Goal: Check status: Check status

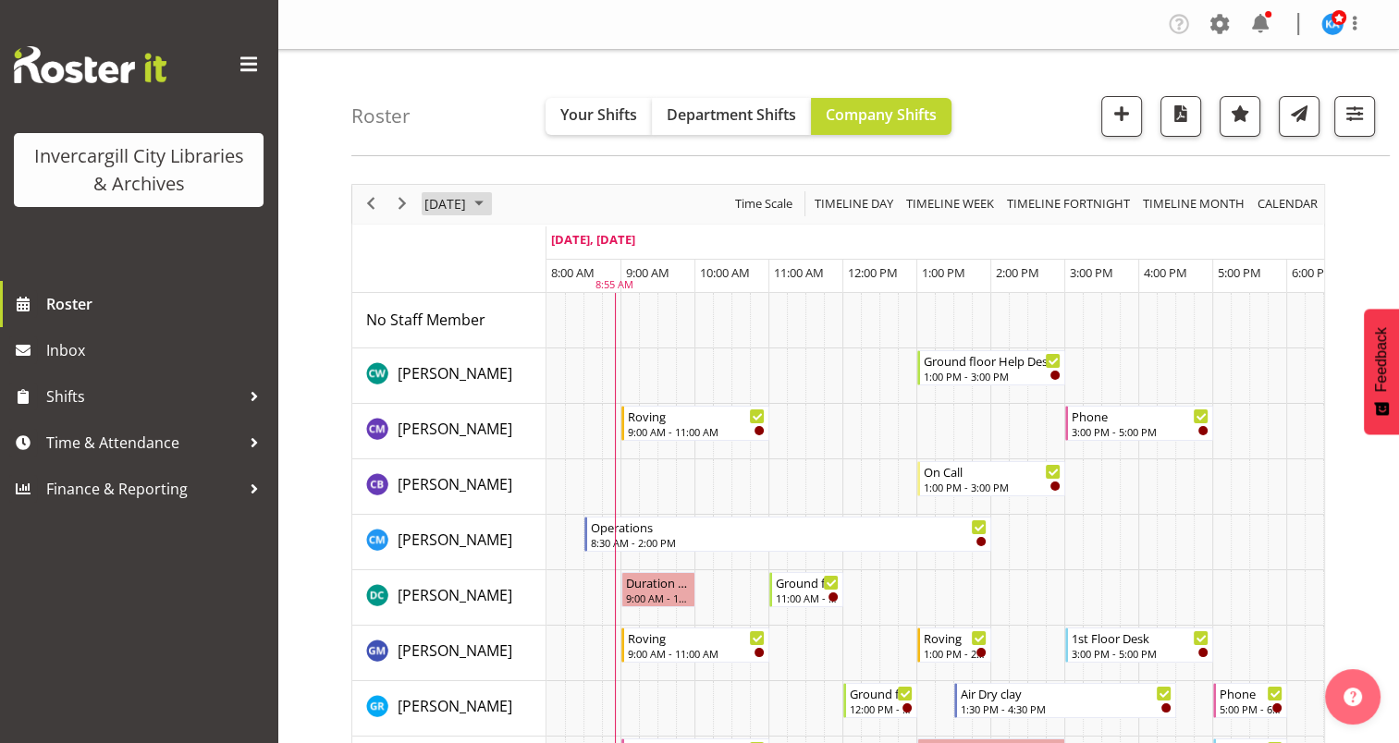
click at [490, 200] on span "October 2025" at bounding box center [479, 203] width 22 height 23
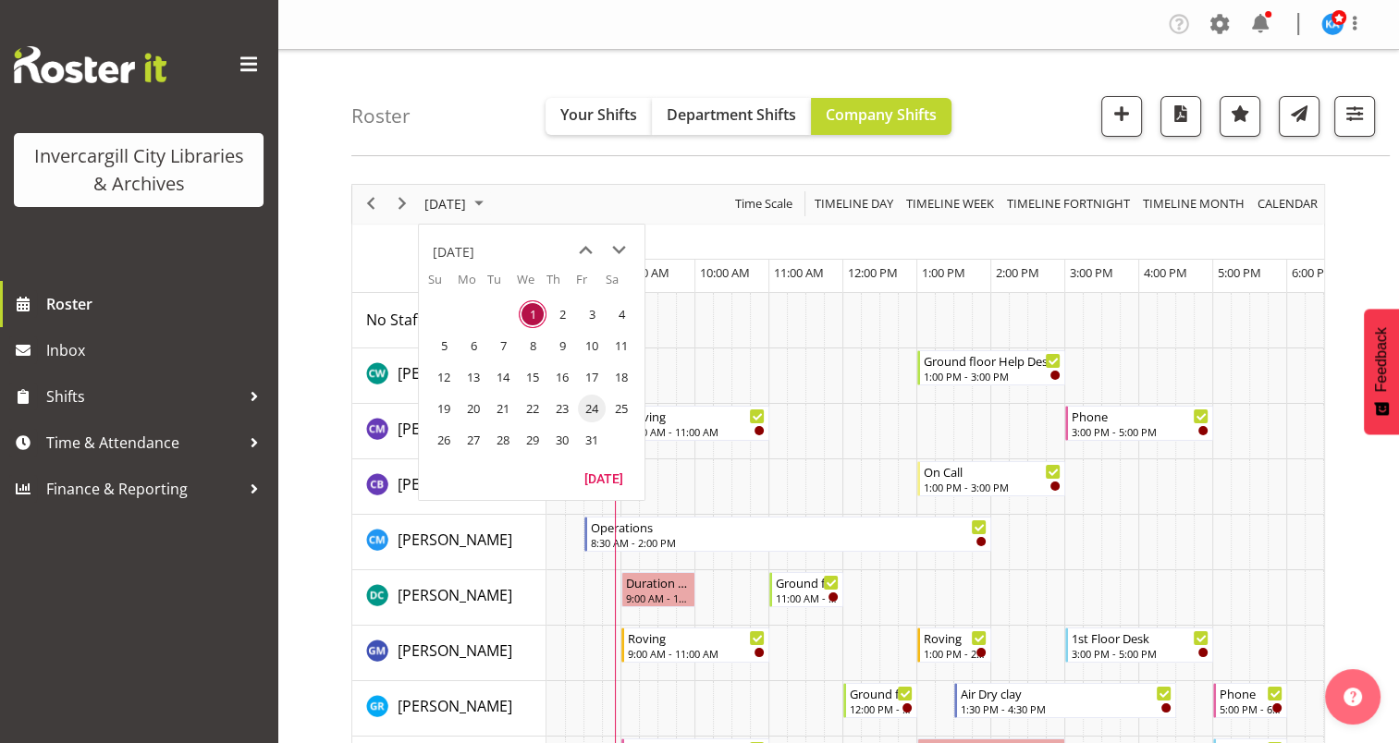
click at [588, 404] on span "24" at bounding box center [592, 409] width 28 height 28
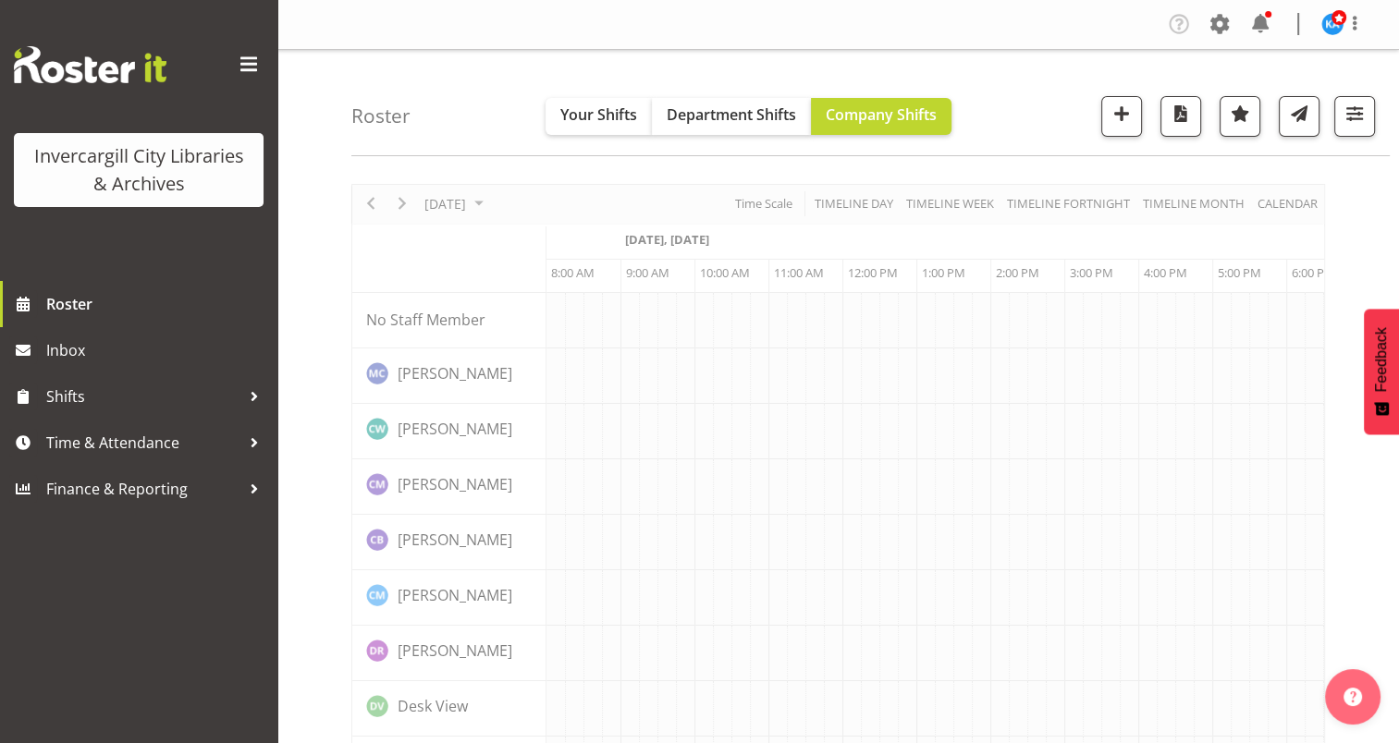
scroll to position [0, 74]
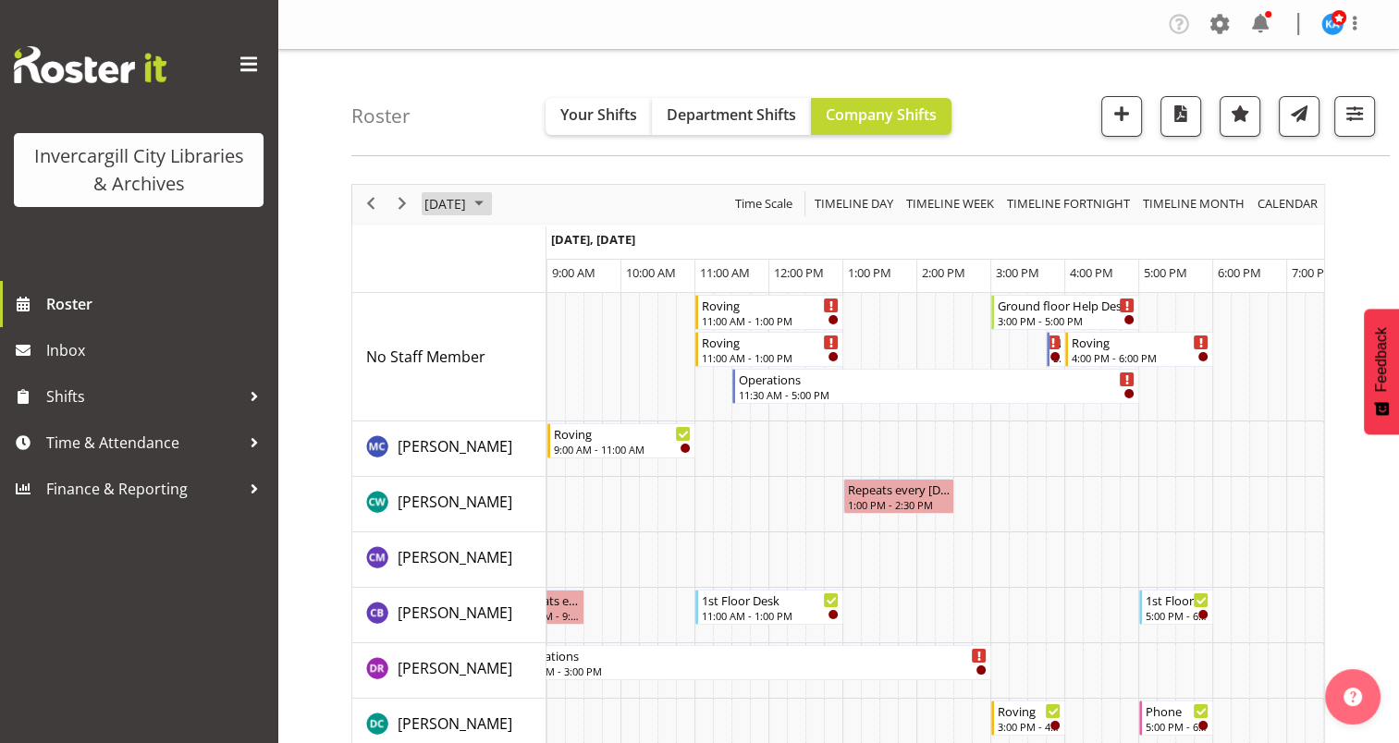
click at [490, 200] on span "October 2025" at bounding box center [479, 203] width 22 height 23
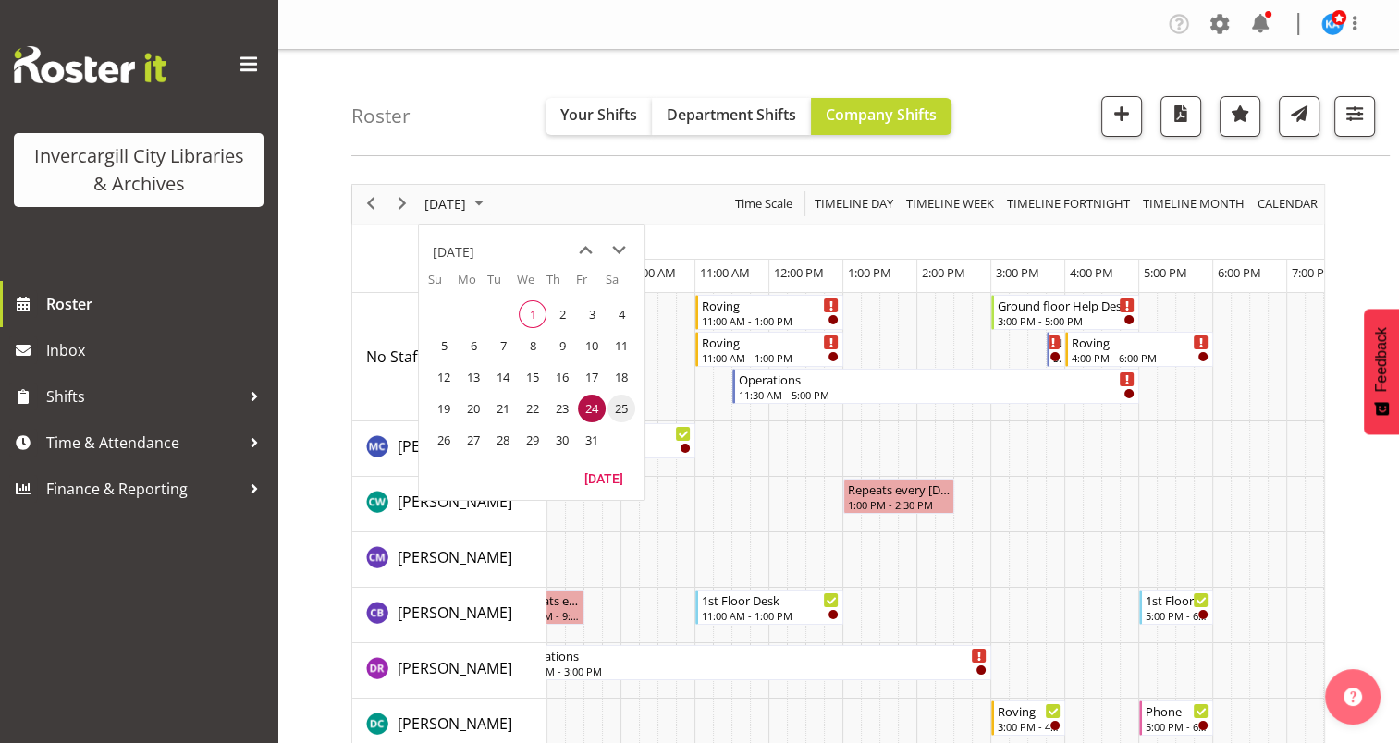
click at [619, 410] on span "25" at bounding box center [621, 409] width 28 height 28
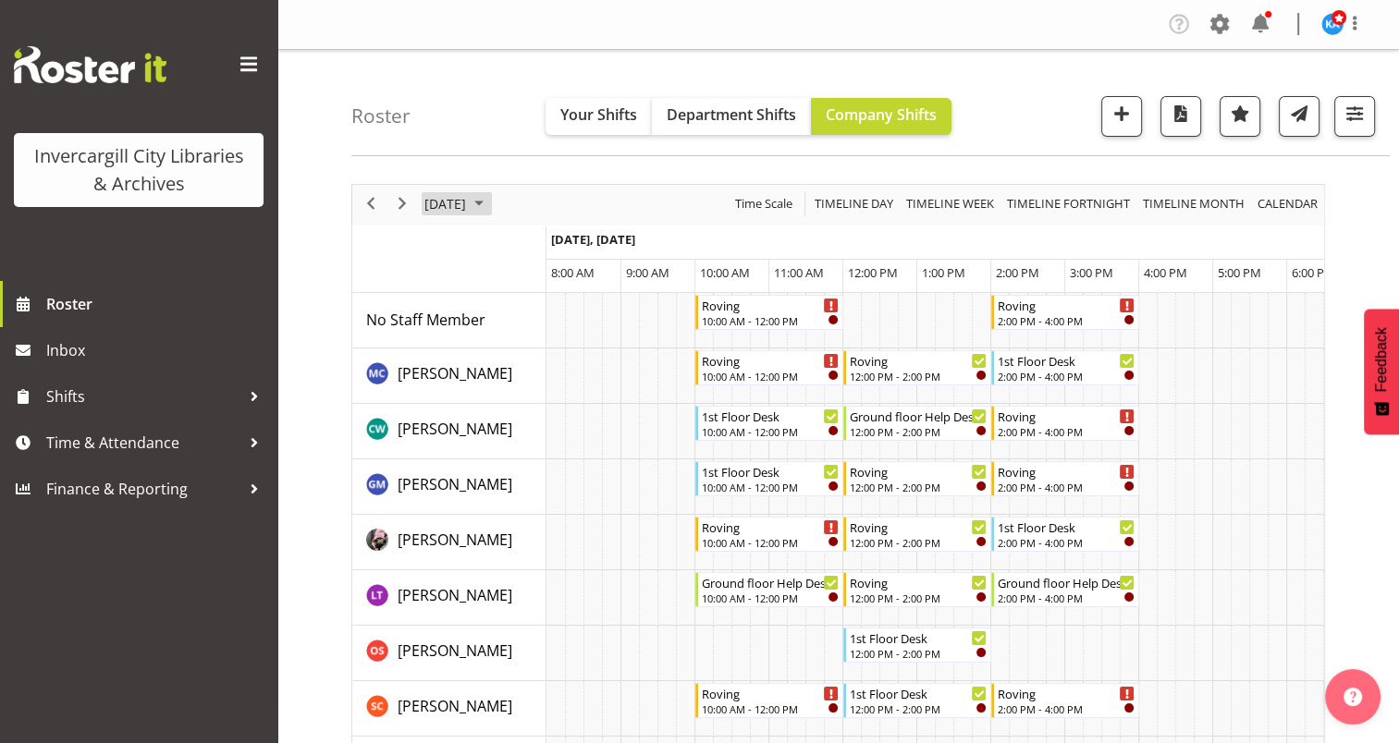
click at [490, 200] on span "October 2025" at bounding box center [479, 203] width 22 height 23
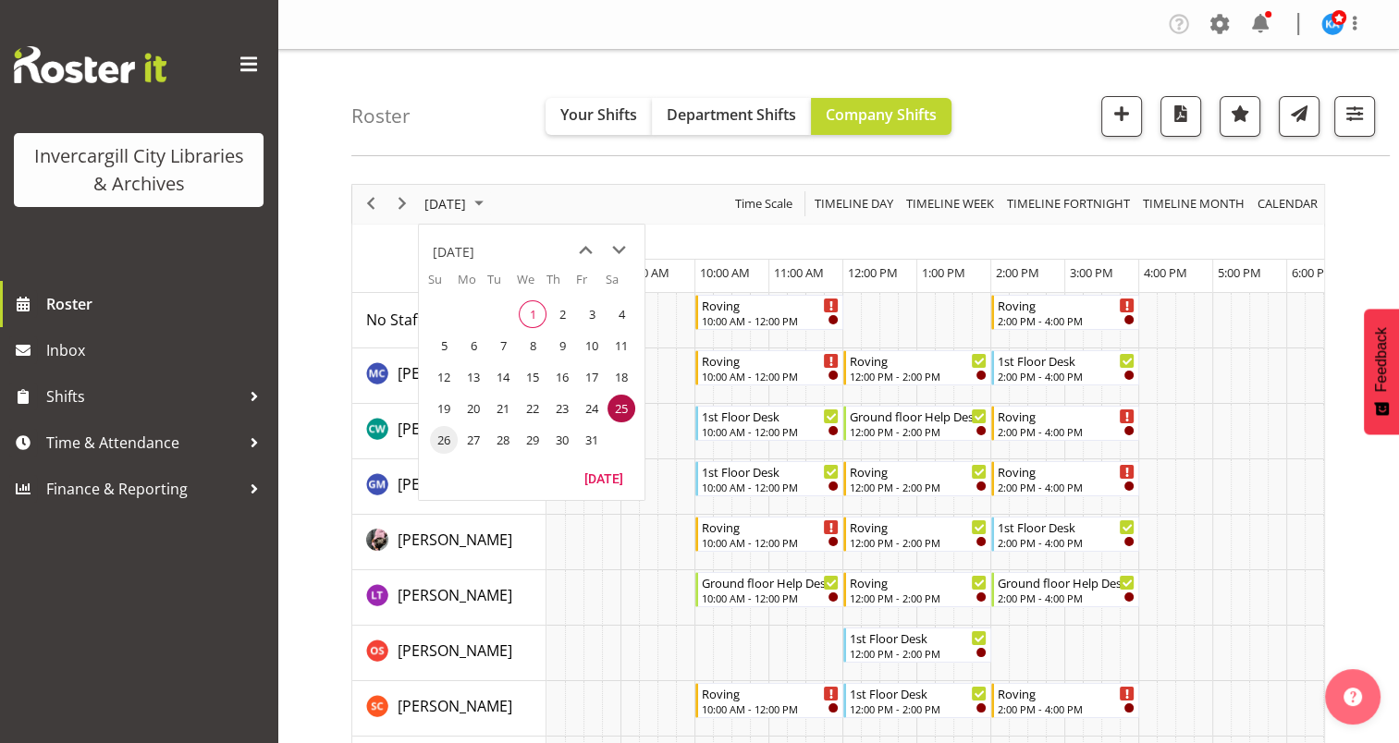
click at [455, 436] on span "26" at bounding box center [444, 440] width 28 height 28
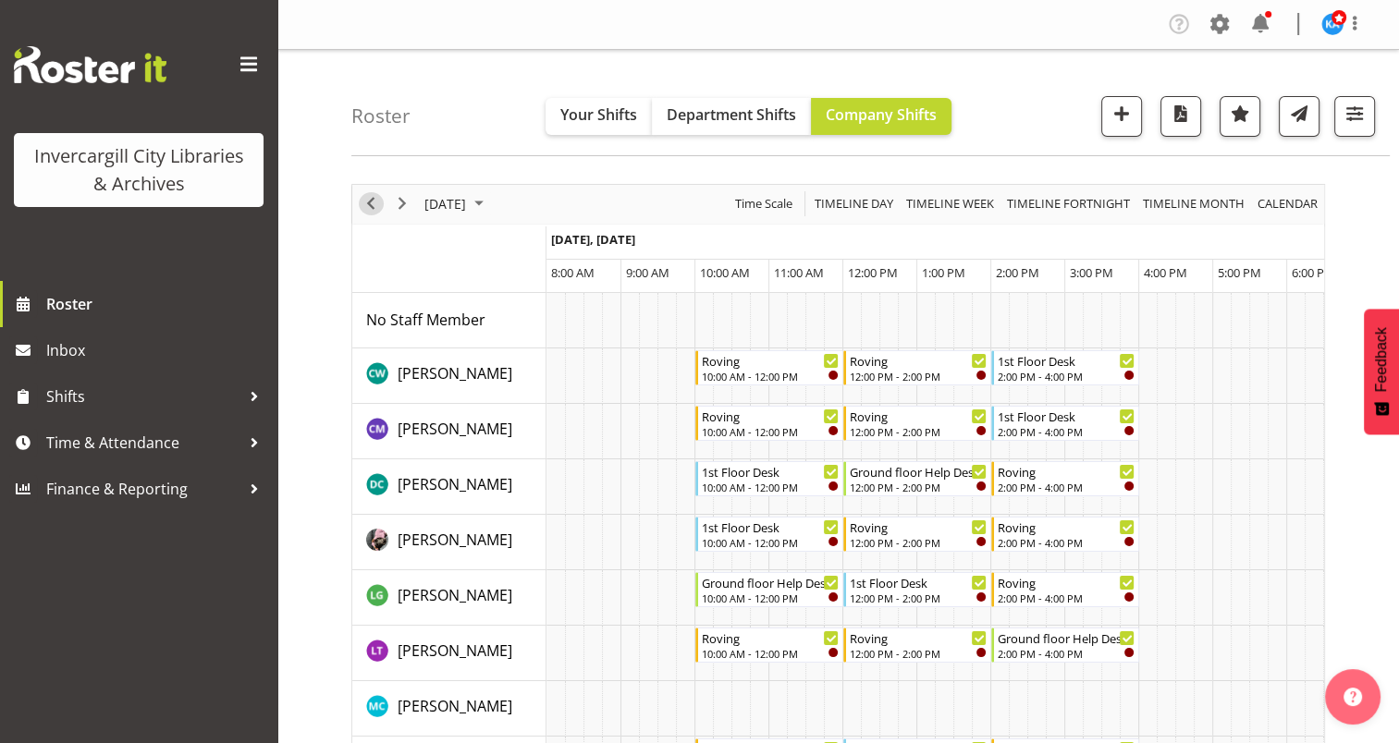
click at [374, 203] on span "Previous" at bounding box center [371, 203] width 22 height 23
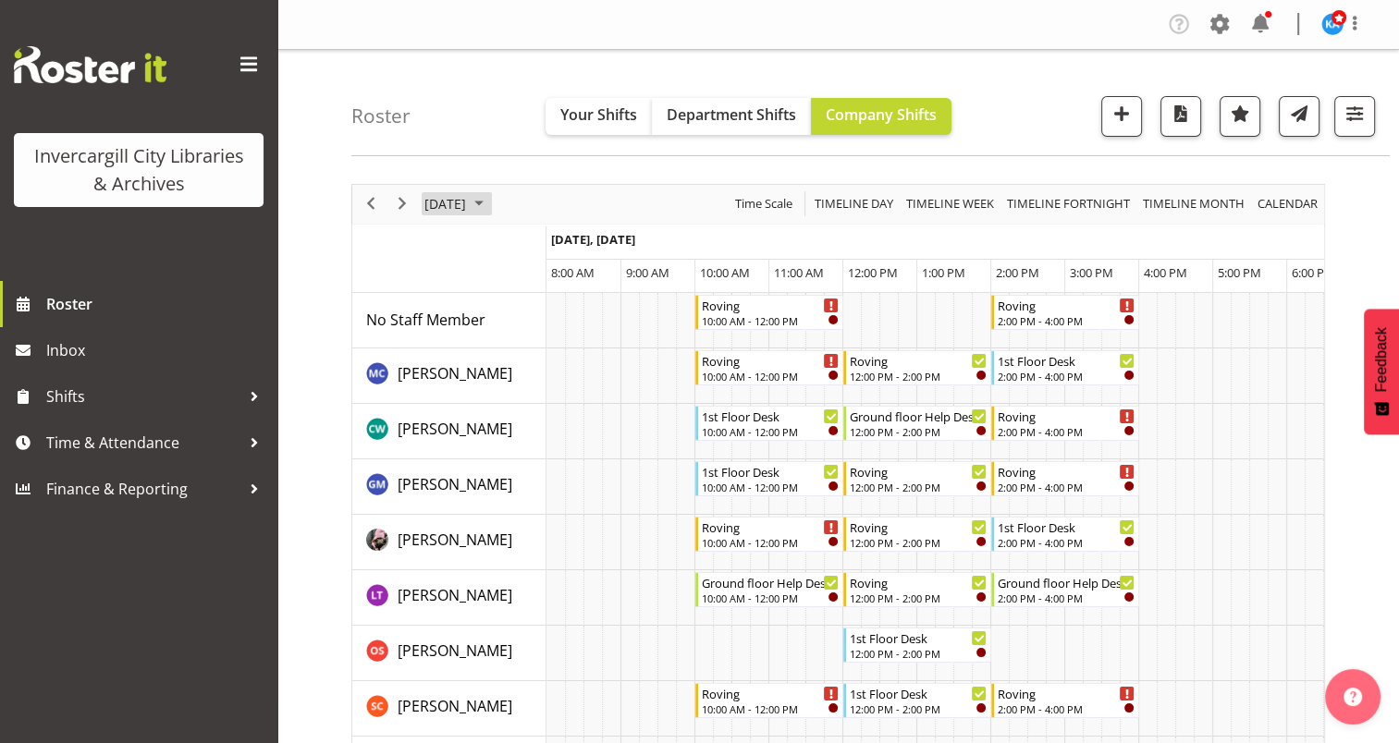
click at [490, 200] on span "October 2025" at bounding box center [479, 203] width 22 height 23
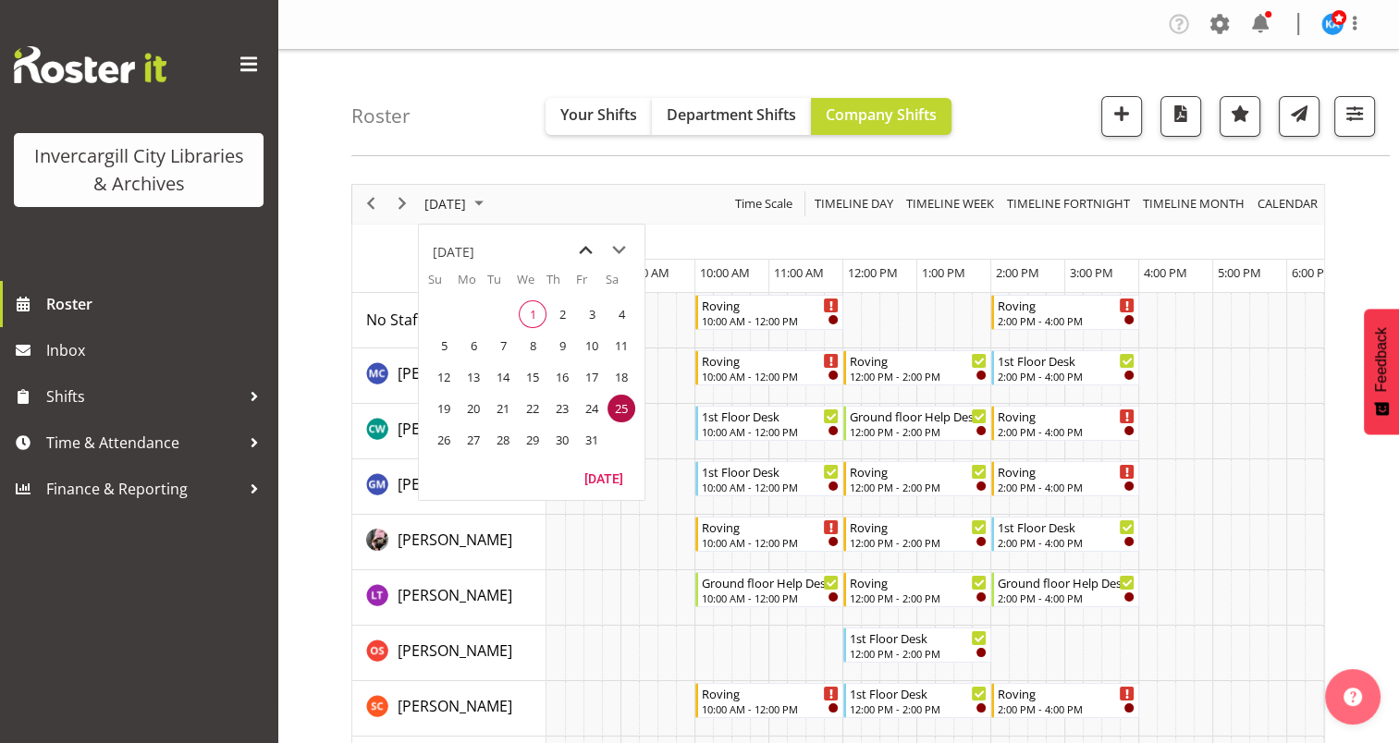
click at [588, 245] on span "previous month" at bounding box center [586, 250] width 32 height 33
click at [594, 370] on span "19" at bounding box center [592, 377] width 28 height 28
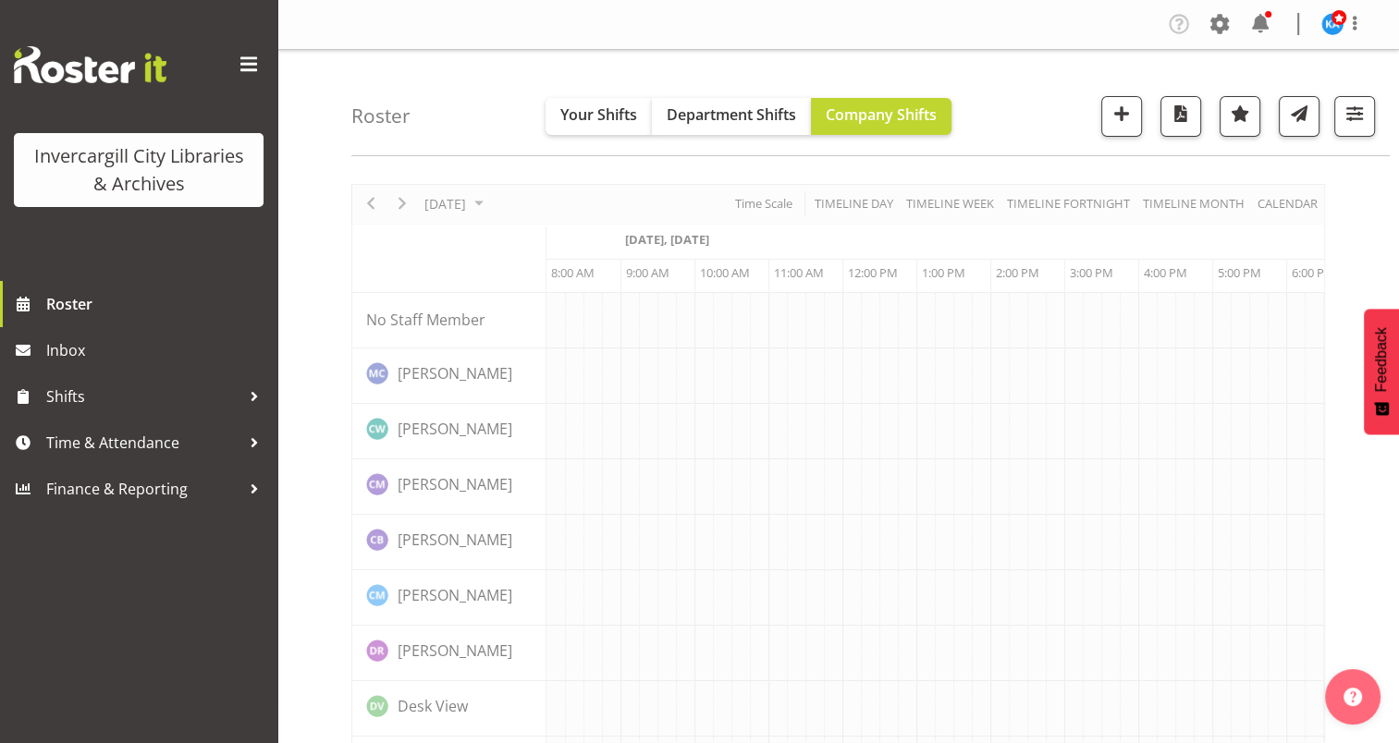
scroll to position [0, 74]
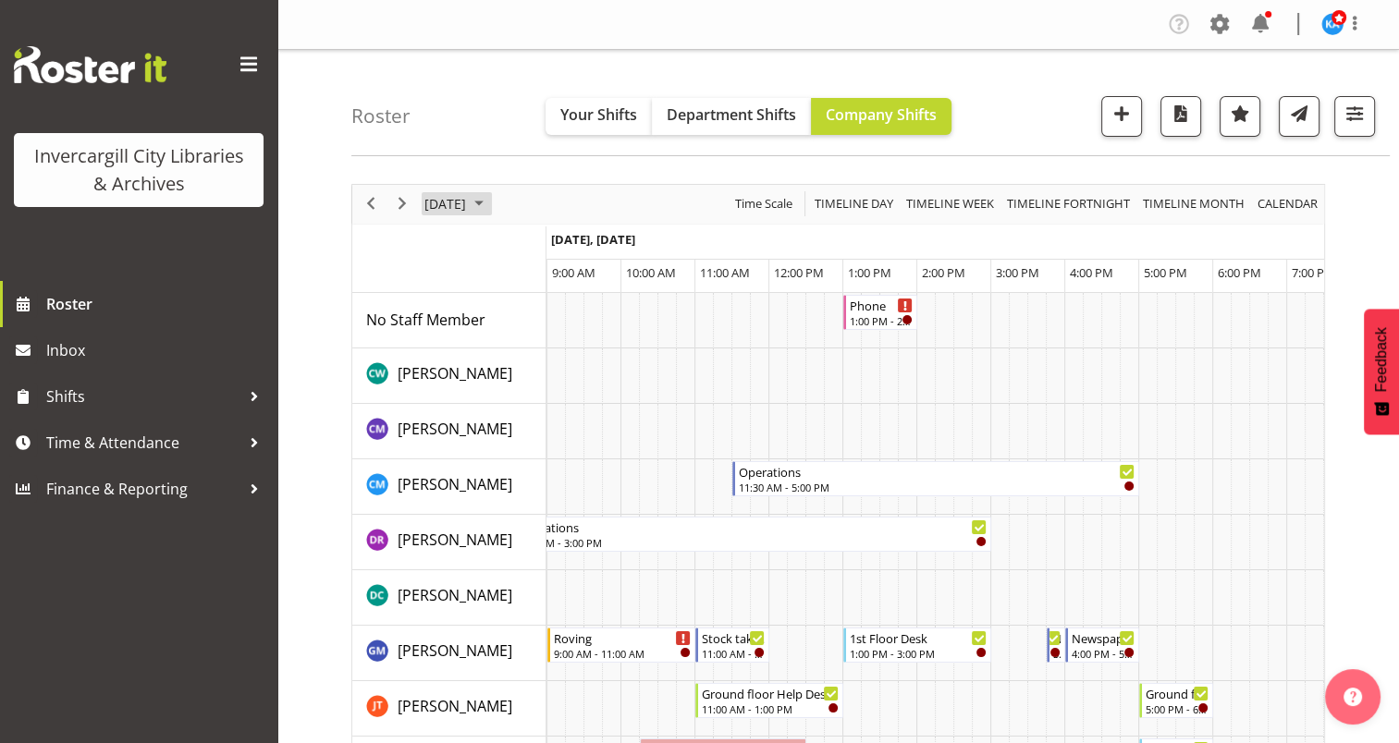
click at [490, 200] on span "September 2025" at bounding box center [479, 203] width 22 height 23
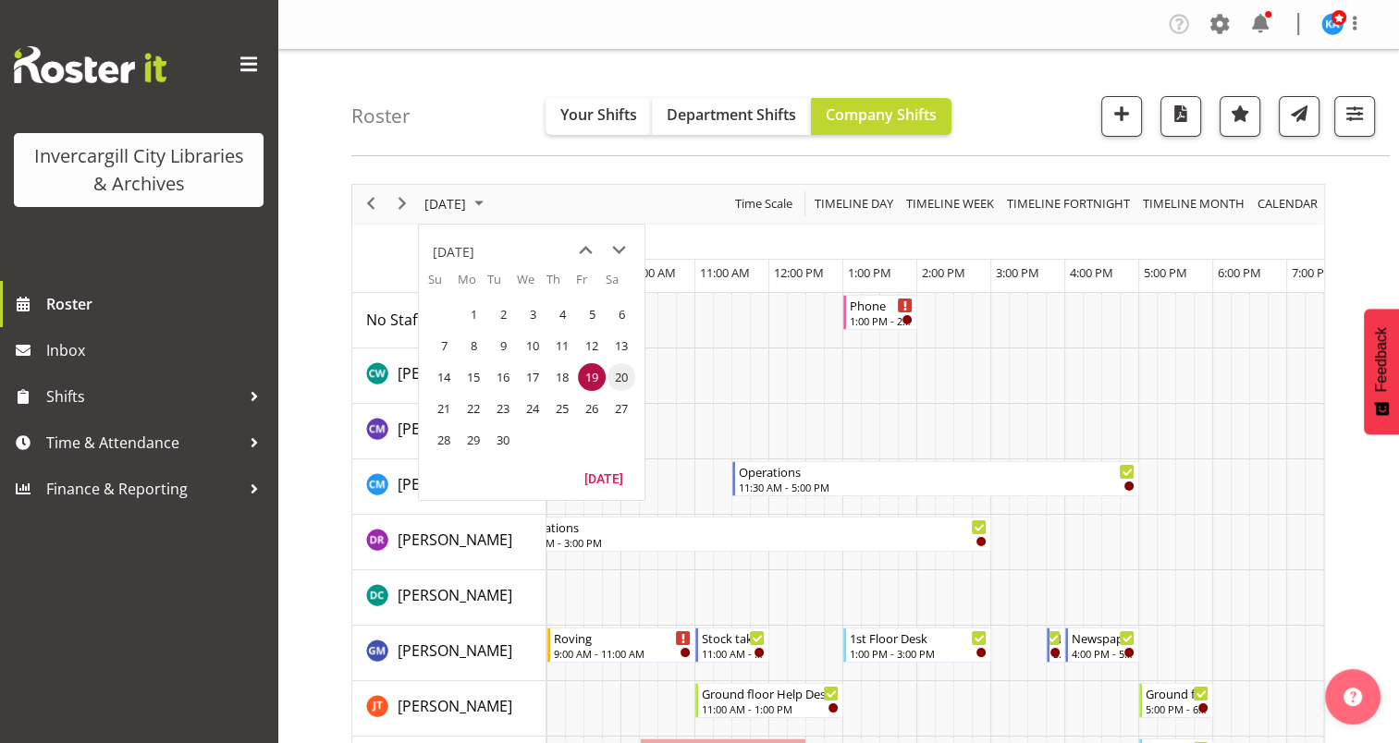
click at [616, 373] on span "20" at bounding box center [621, 377] width 28 height 28
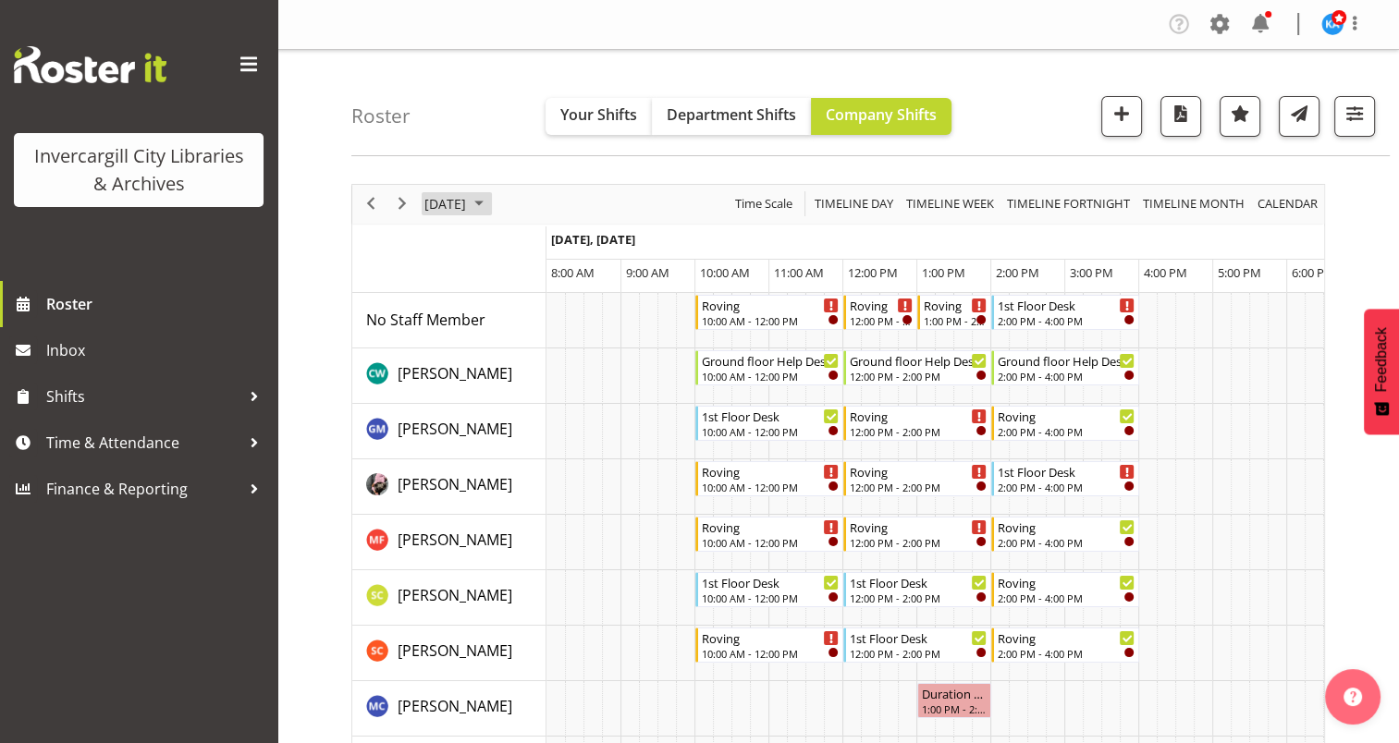
click at [490, 200] on span "September 2025" at bounding box center [479, 203] width 22 height 23
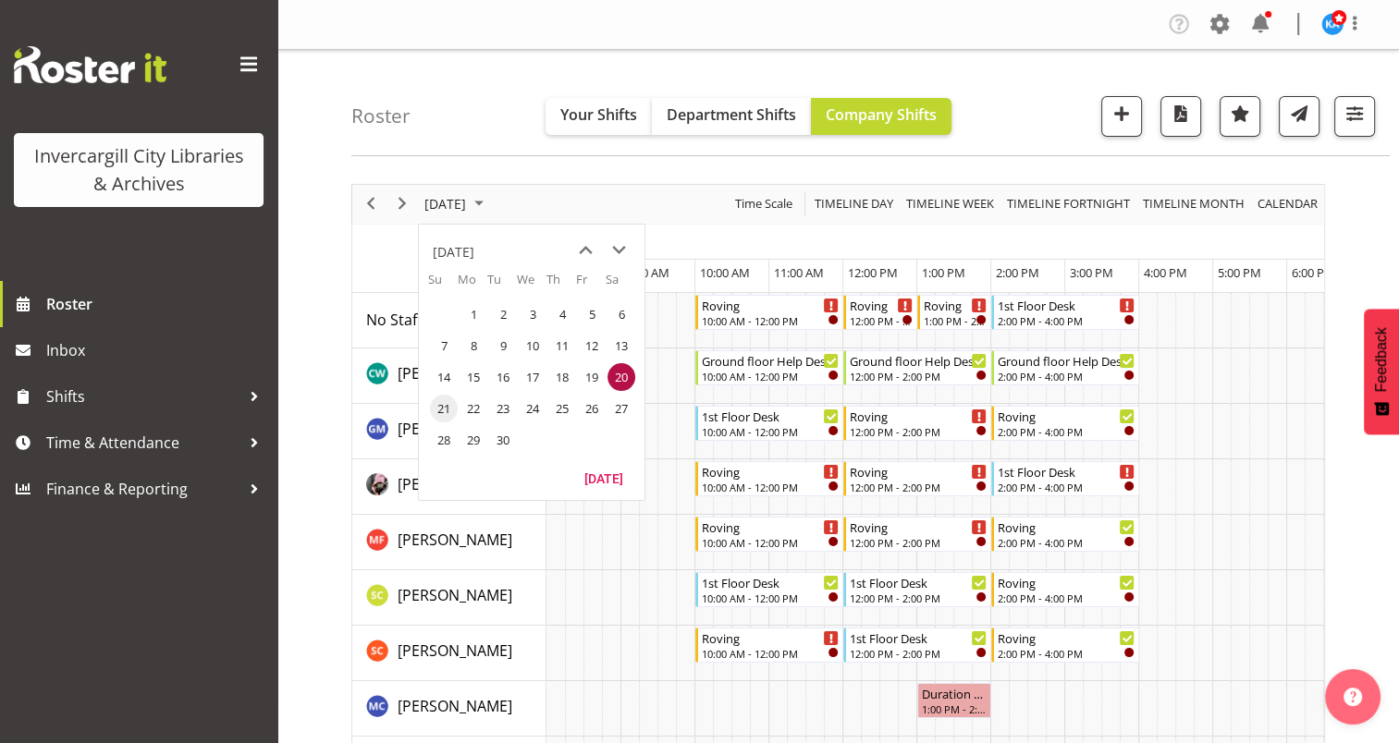
click at [442, 401] on span "21" at bounding box center [444, 409] width 28 height 28
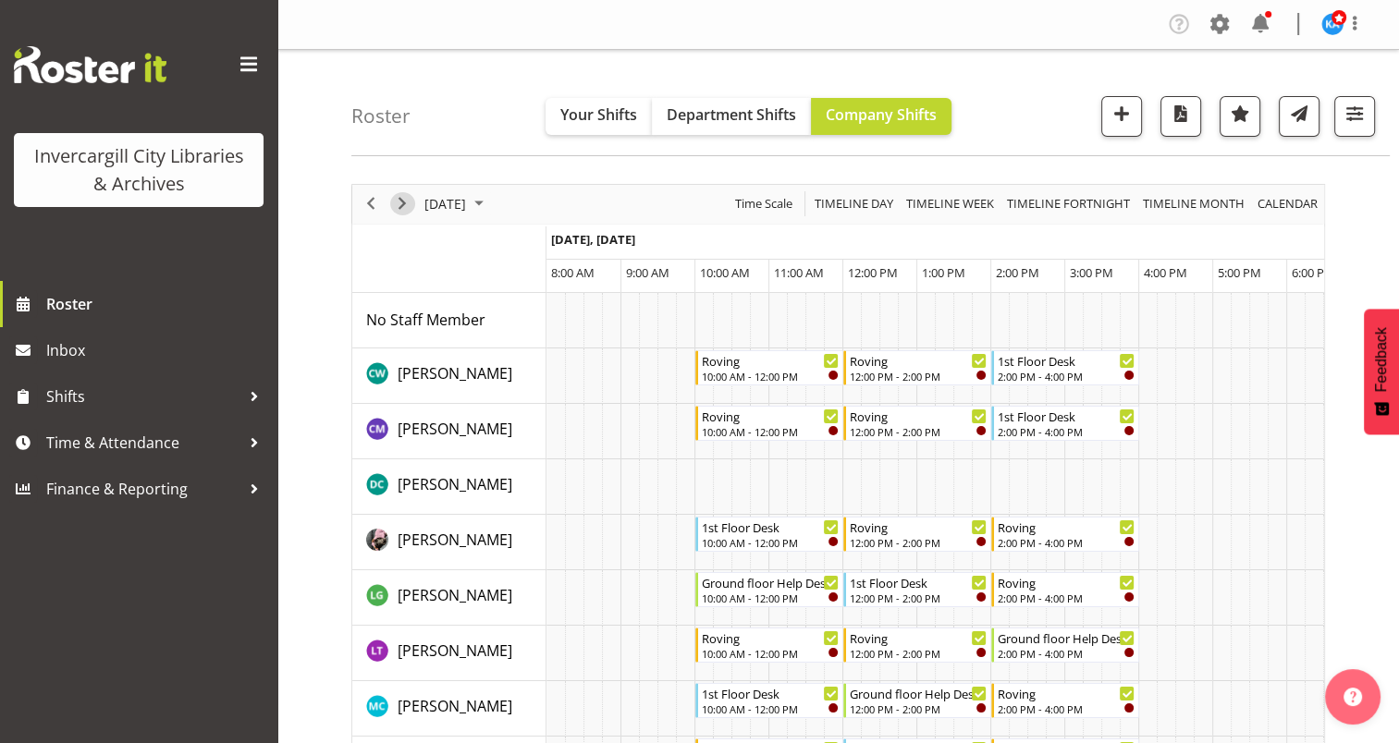
click at [396, 200] on span "Next" at bounding box center [402, 203] width 22 height 23
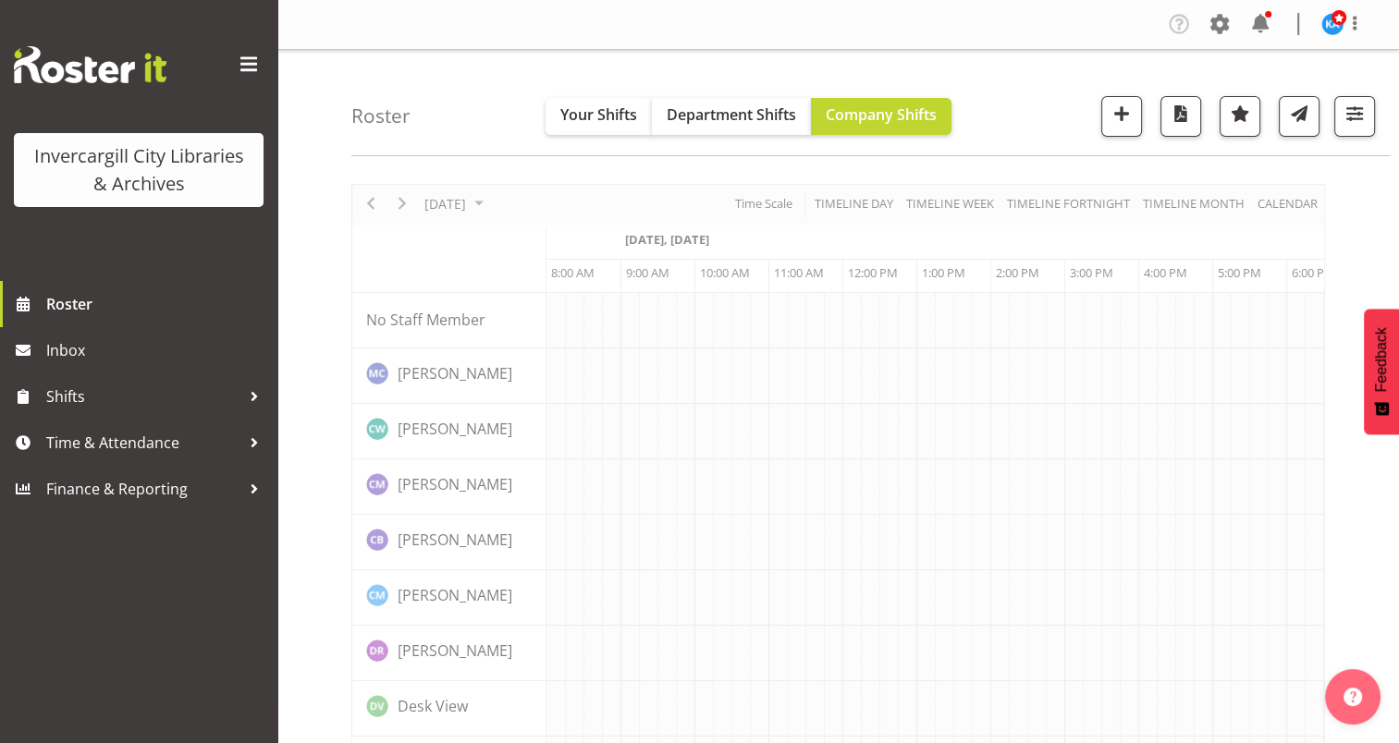
scroll to position [0, 74]
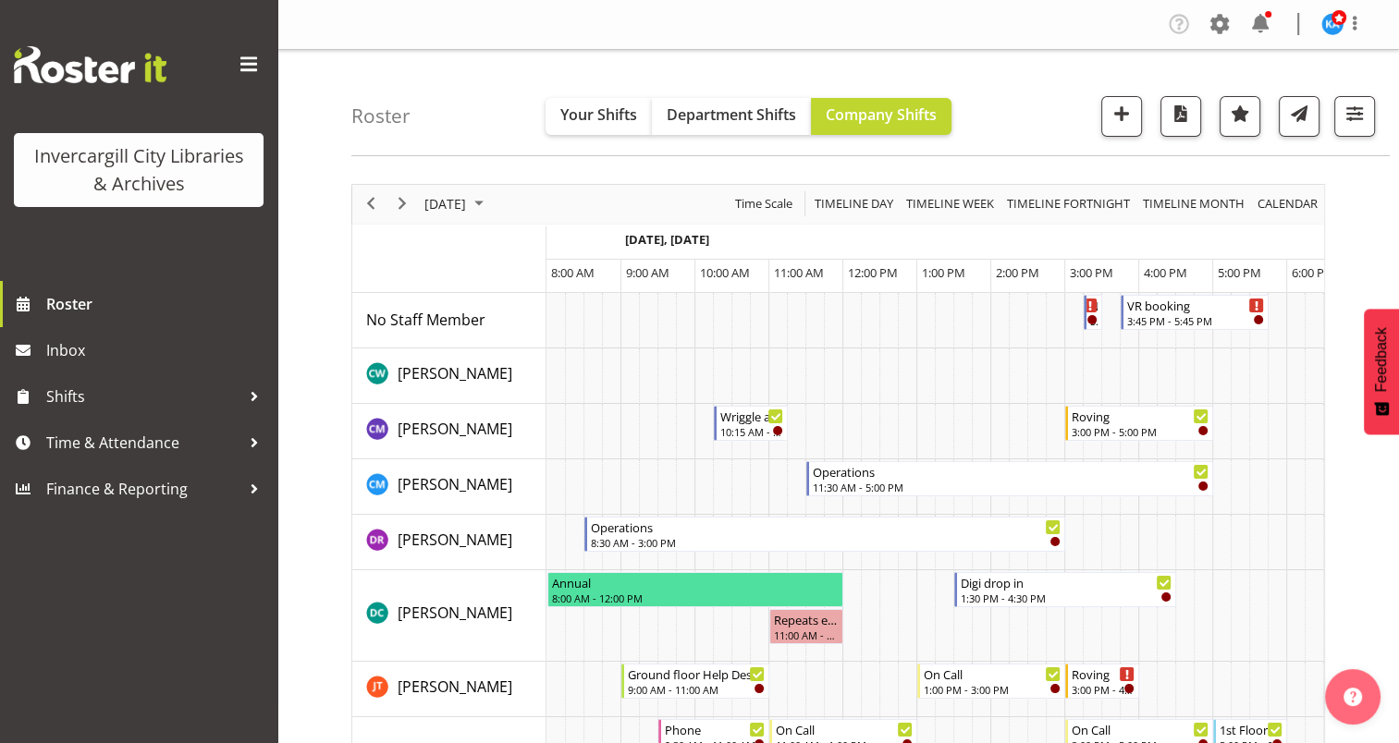
scroll to position [0, 74]
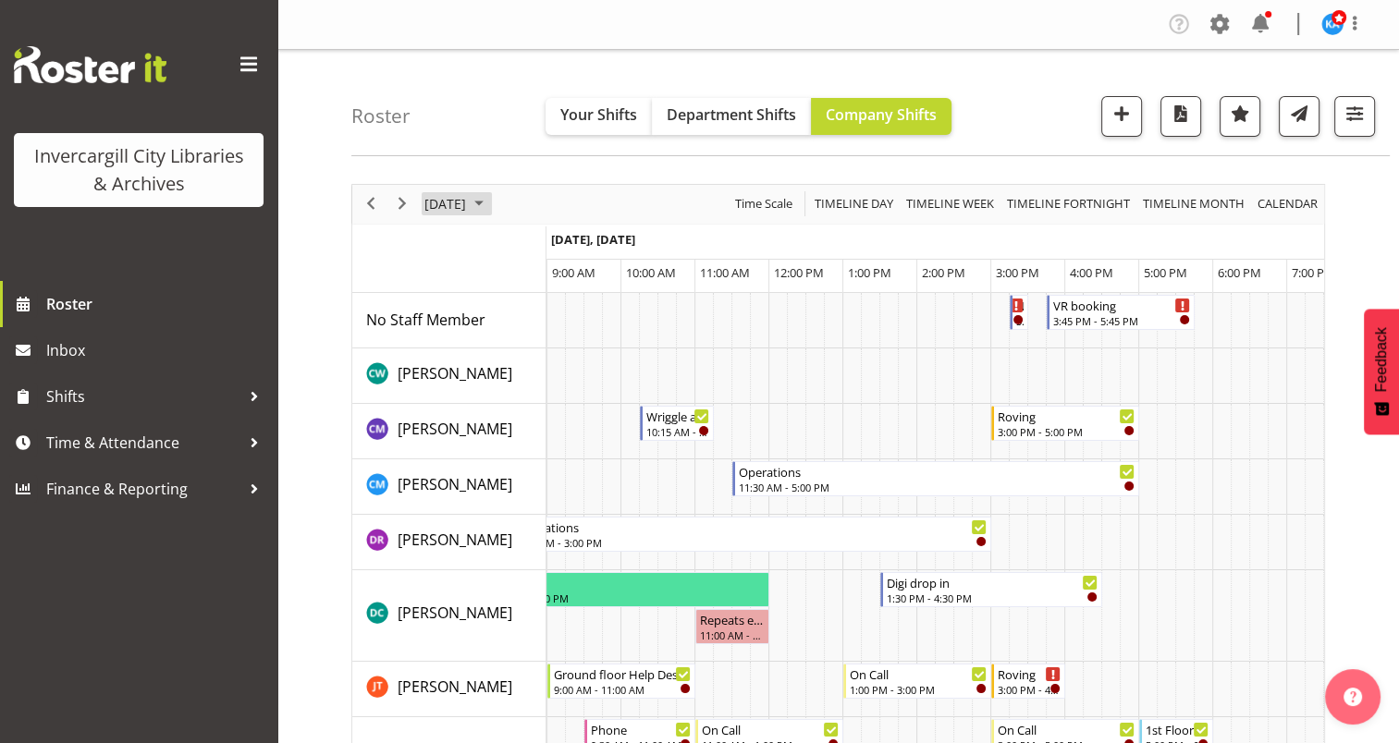
click at [490, 205] on span "September 2025" at bounding box center [479, 203] width 22 height 23
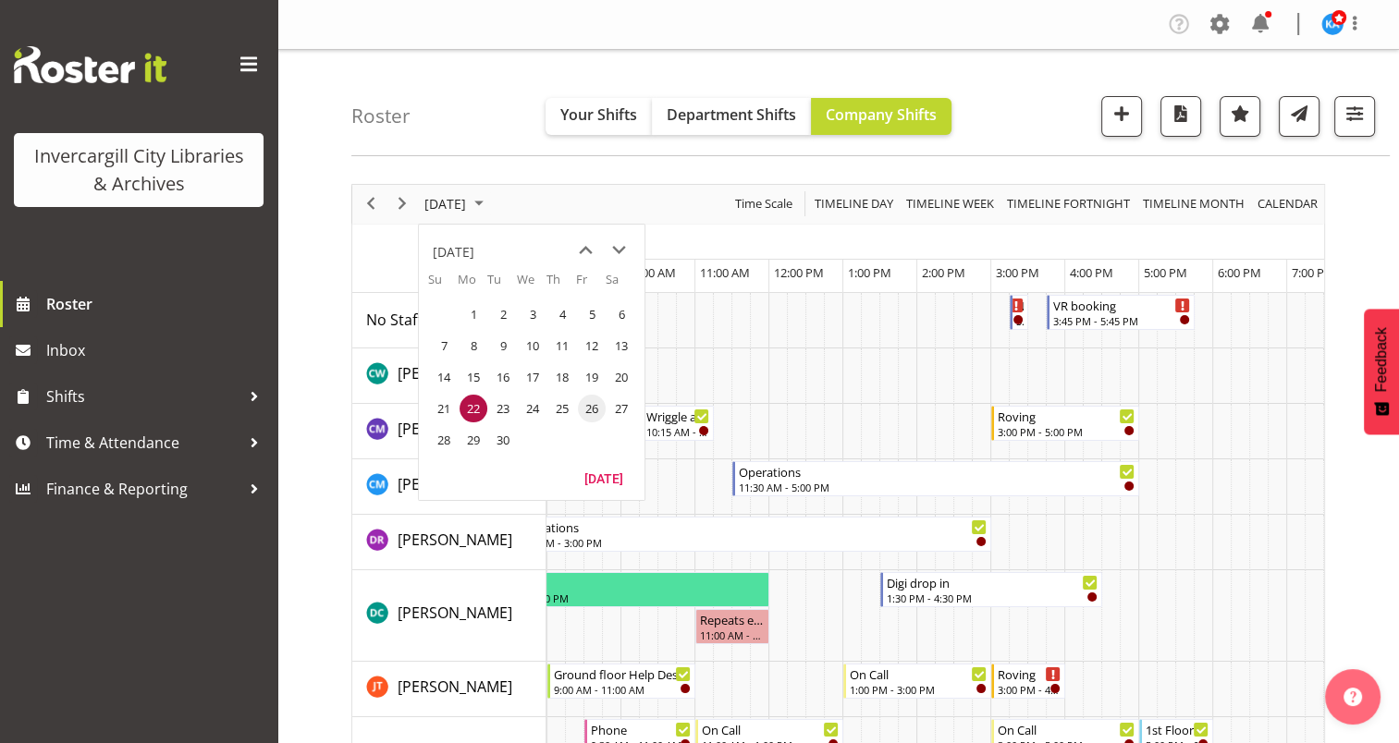
click at [583, 409] on span "26" at bounding box center [592, 409] width 28 height 28
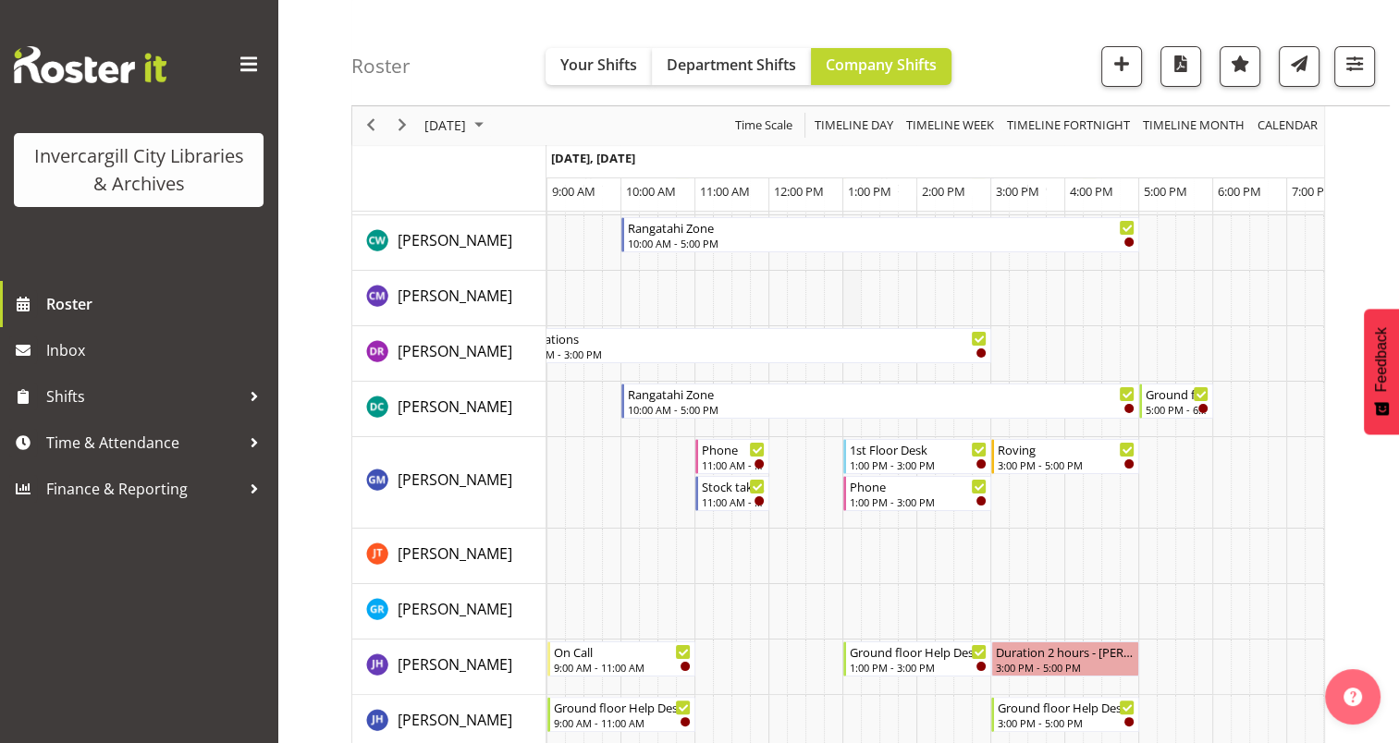
scroll to position [185, 0]
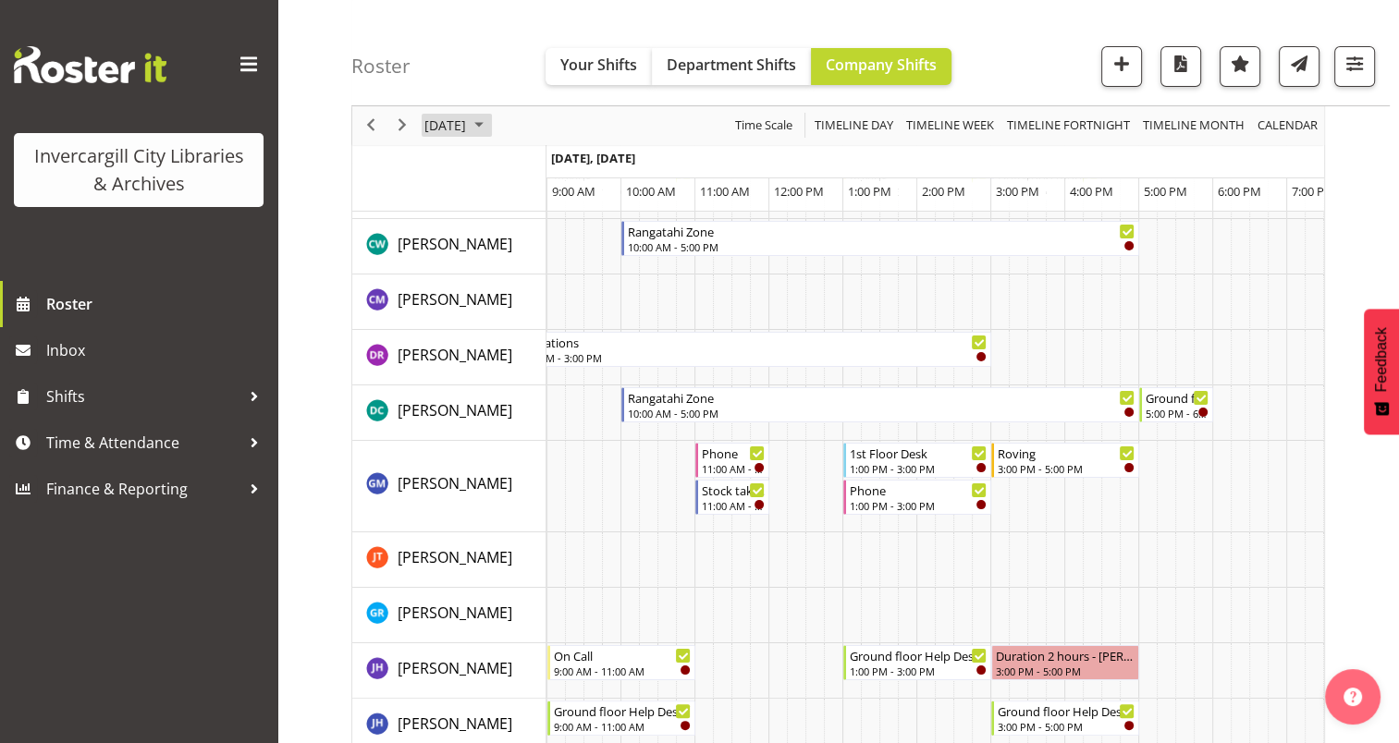
click at [490, 128] on span "September 2025" at bounding box center [479, 126] width 22 height 23
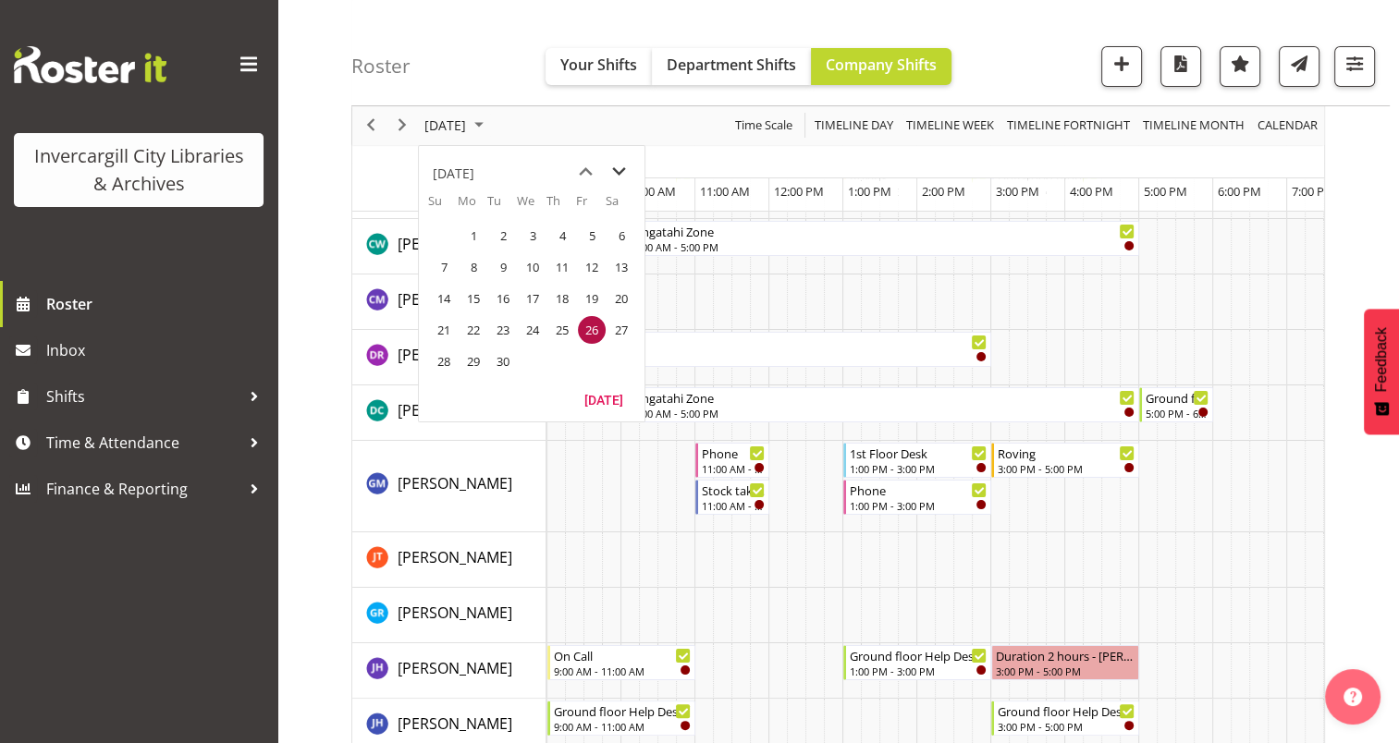
click at [614, 169] on span "next month" at bounding box center [619, 171] width 32 height 33
click at [428, 38] on div "Roster Your Shifts Department Shifts Company Shifts All Locations [GEOGRAPHIC_D…" at bounding box center [870, 53] width 1038 height 106
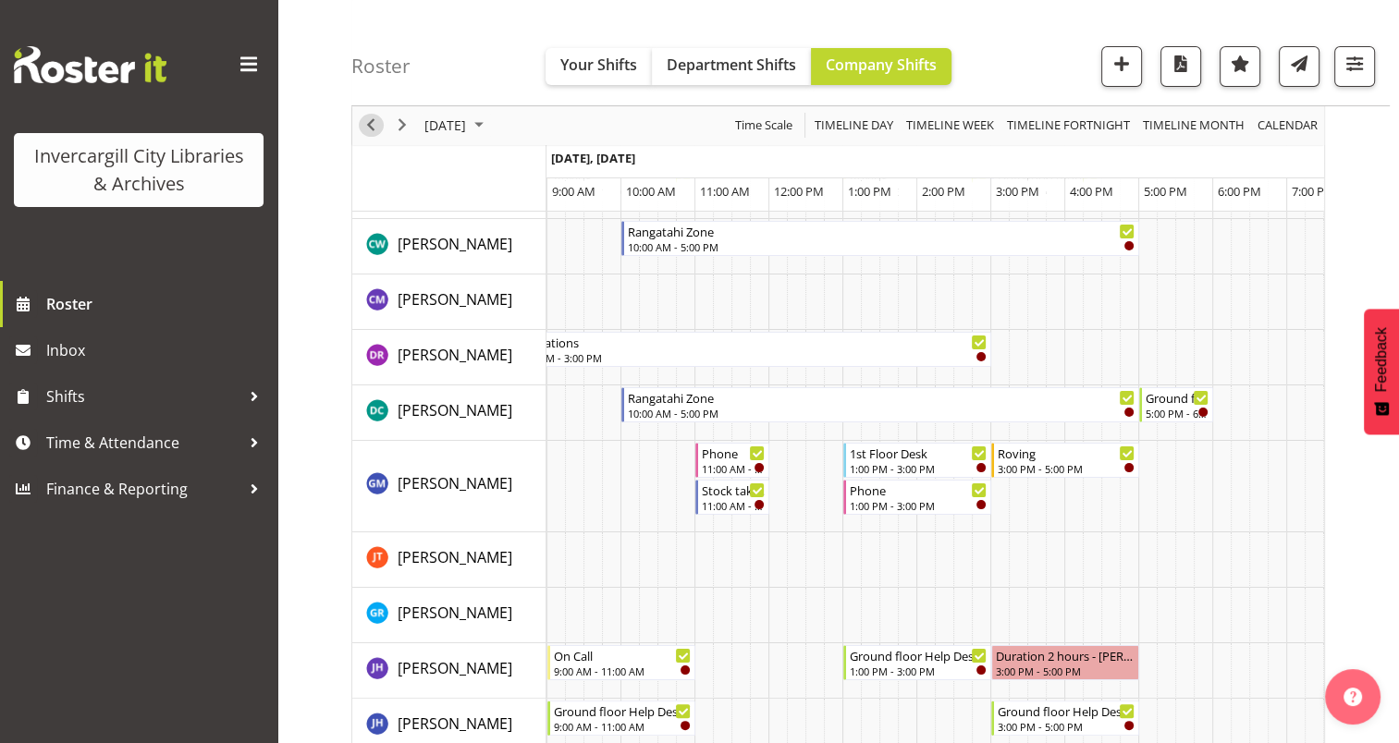
click at [374, 123] on span "Previous" at bounding box center [371, 126] width 22 height 23
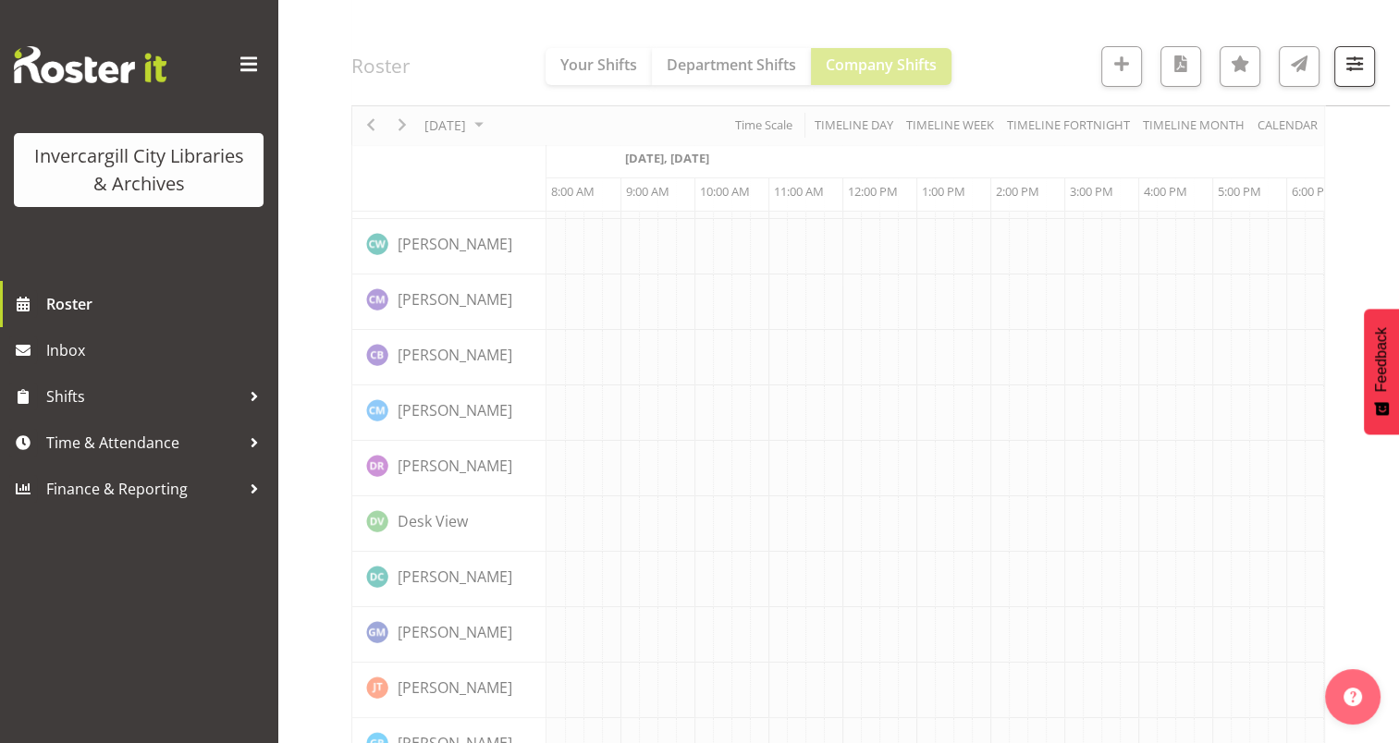
scroll to position [0, 74]
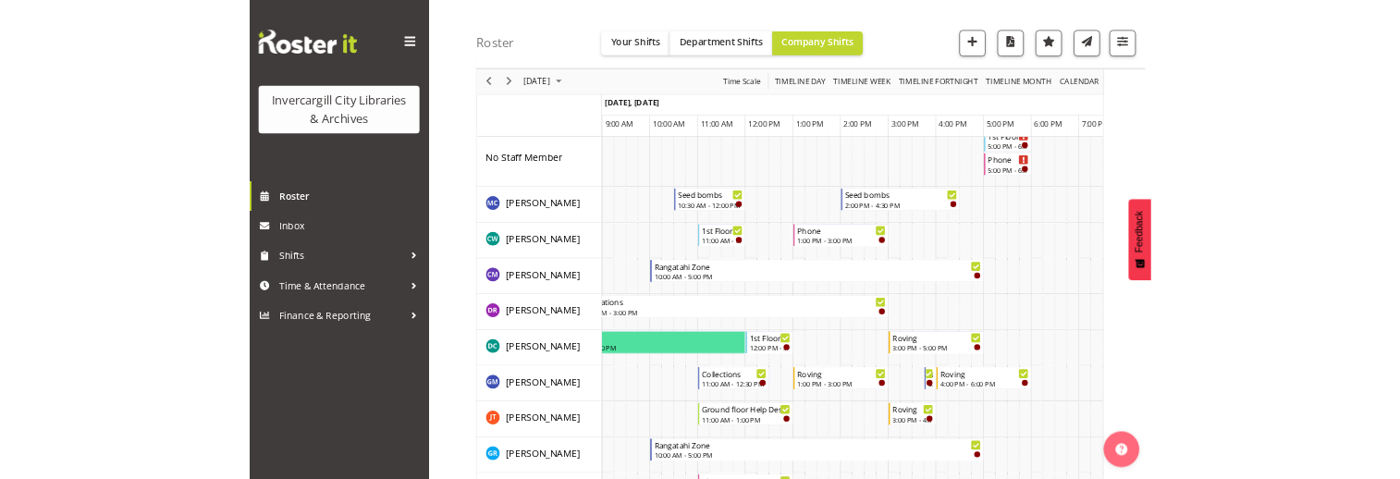
scroll to position [92, 0]
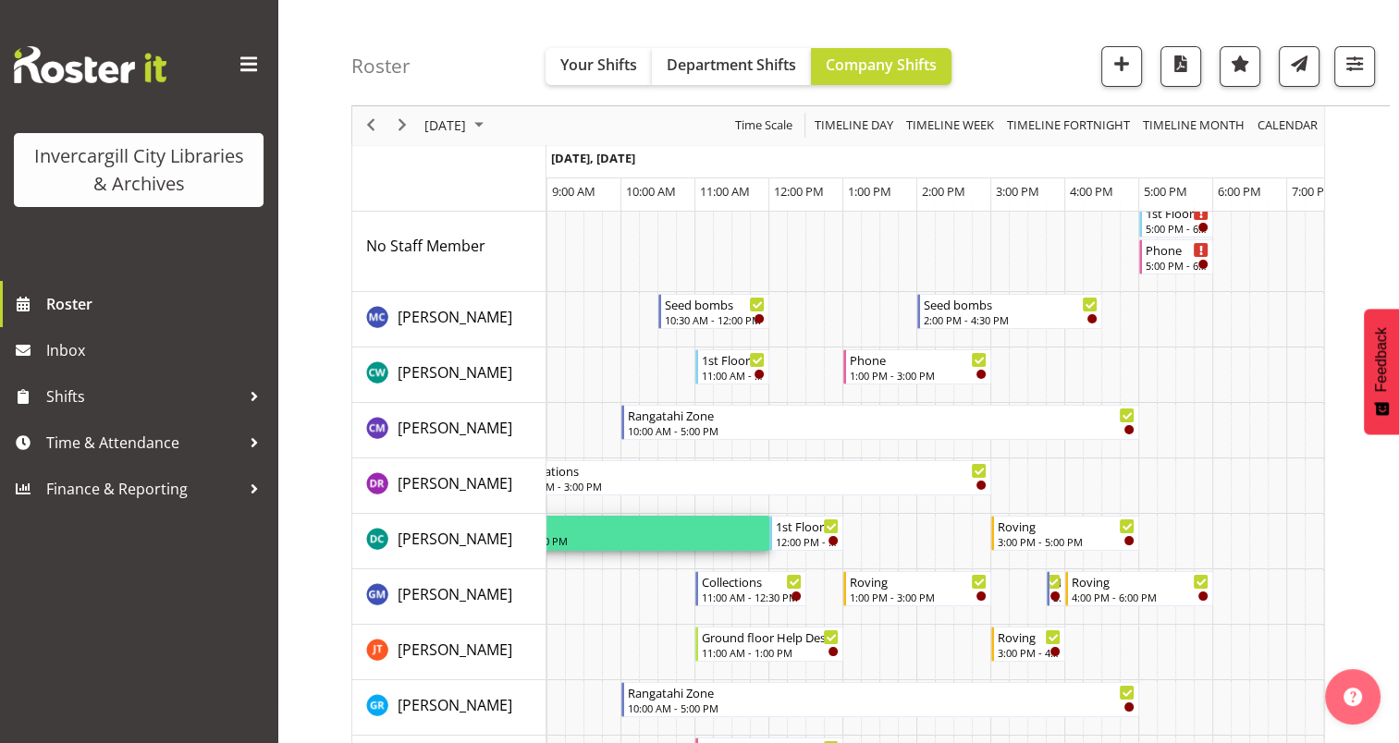
drag, startPoint x: 647, startPoint y: 533, endPoint x: 806, endPoint y: 546, distance: 159.6
click at [472, 201] on div "Annual 8:00 AM - 12:00 PM 1st Floor Desk 12:00 PM - 1:00 PM Roving 3:00 PM - 5:…" at bounding box center [472, 201] width 0 height 0
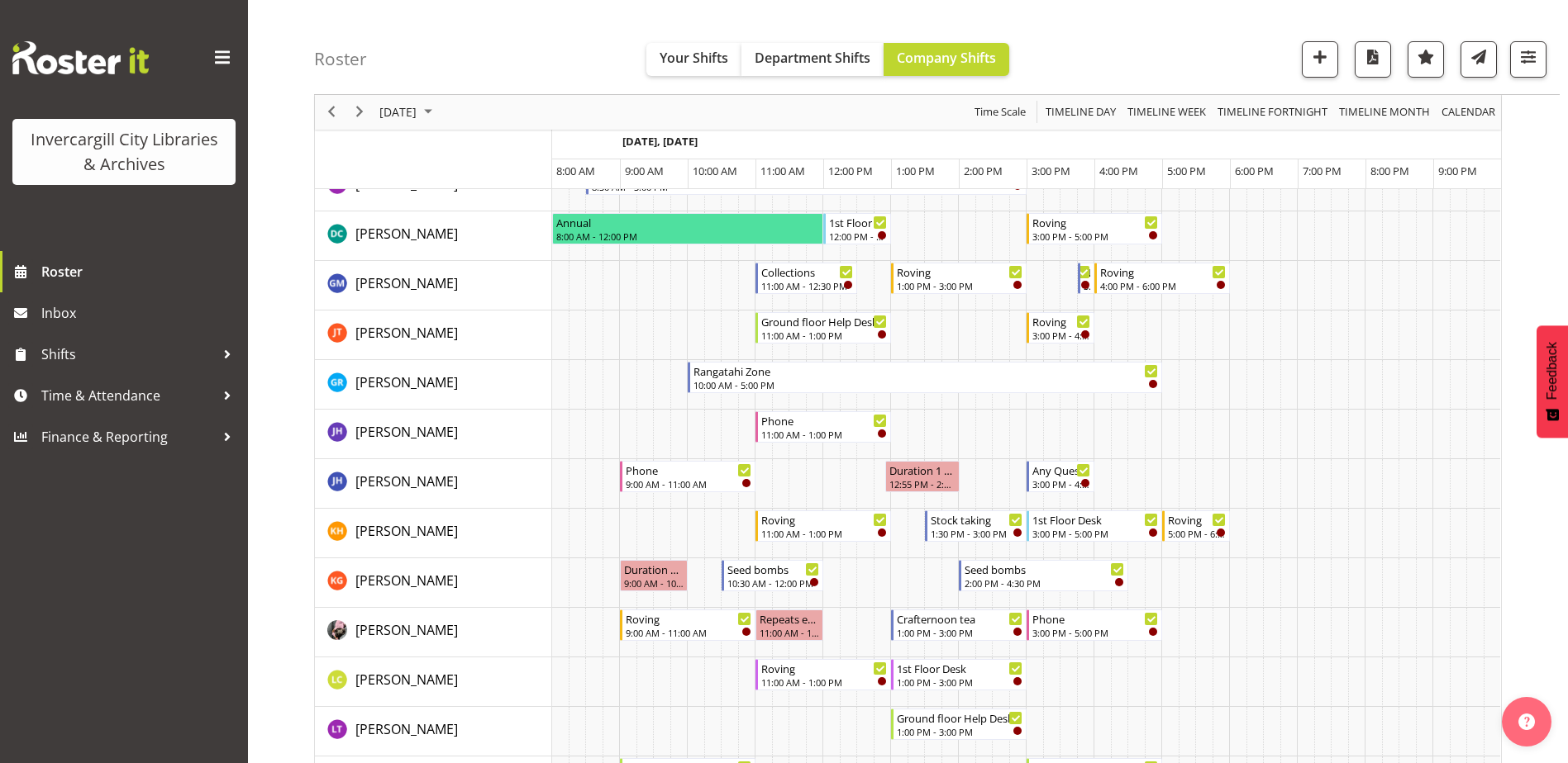
scroll to position [0, 0]
click at [357, 109] on span "Next" at bounding box center [359, 113] width 20 height 21
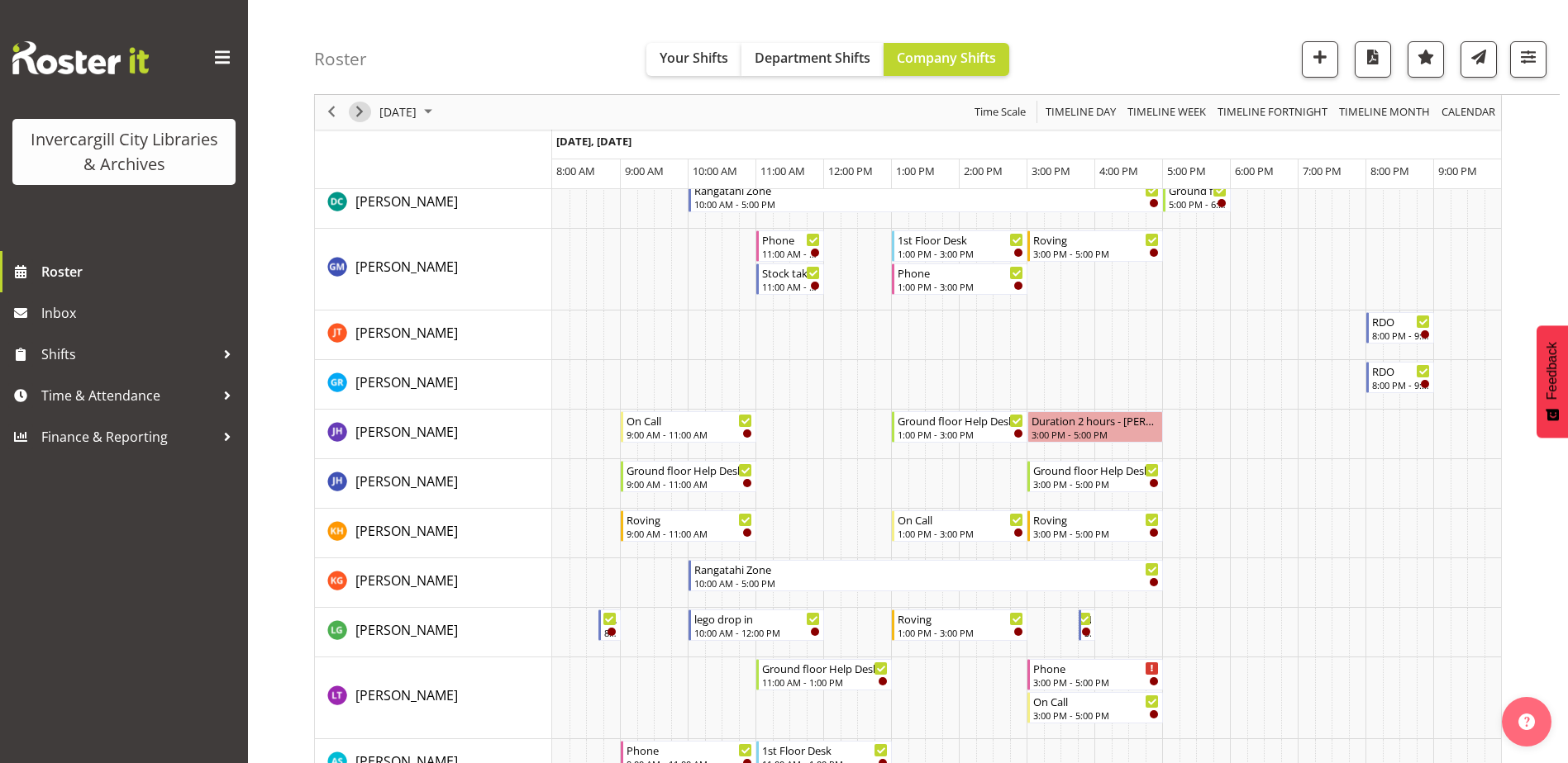
click at [357, 109] on span "Next" at bounding box center [359, 113] width 20 height 21
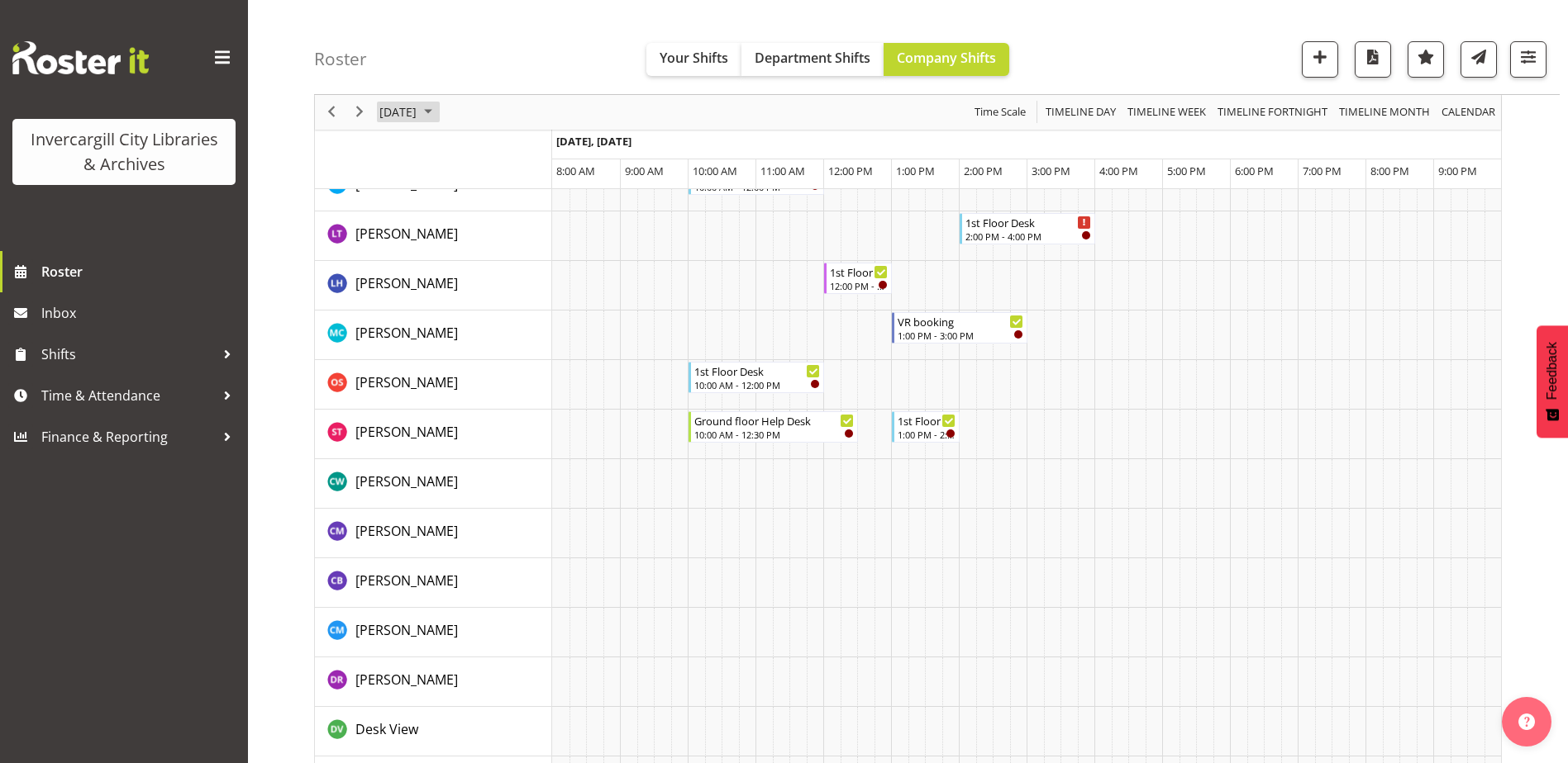
click at [438, 110] on span "September 2025" at bounding box center [428, 113] width 20 height 21
click at [552, 150] on span "next month" at bounding box center [553, 153] width 29 height 29
click at [527, 290] on span "24" at bounding box center [529, 295] width 25 height 25
